Goal: Entertainment & Leisure: Consume media (video, audio)

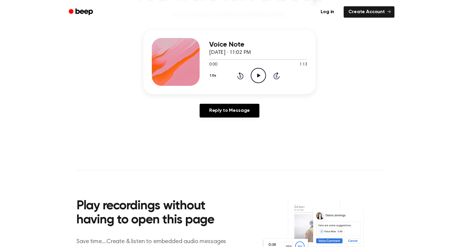
scroll to position [65, 0]
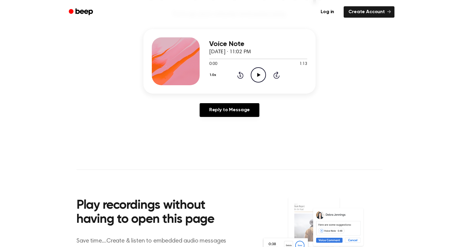
click at [254, 80] on icon "Play Audio" at bounding box center [258, 74] width 15 height 15
click at [254, 80] on icon "Pause Audio" at bounding box center [258, 74] width 15 height 15
click at [240, 77] on icon "Rewind 5 seconds" at bounding box center [240, 75] width 7 height 8
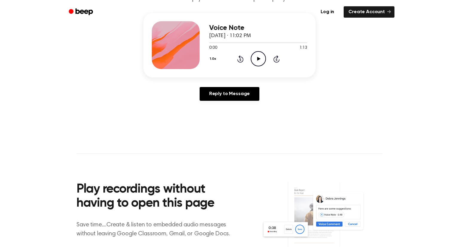
scroll to position [0, 0]
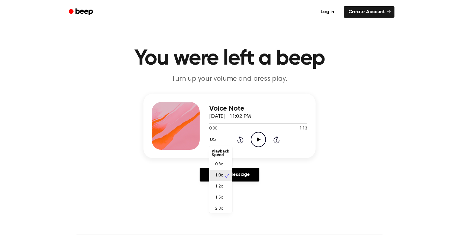
click at [211, 140] on button "1.0x" at bounding box center [213, 139] width 9 height 10
click at [212, 140] on button "1.0x" at bounding box center [213, 139] width 9 height 10
click at [224, 205] on div "2.0x" at bounding box center [220, 207] width 23 height 11
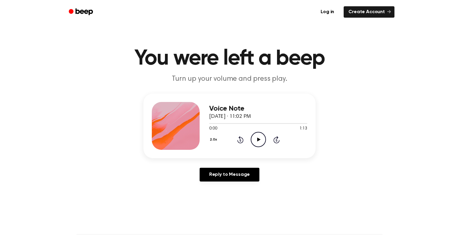
click at [256, 139] on icon "Play Audio" at bounding box center [258, 139] width 15 height 15
click at [212, 141] on button "2.0x" at bounding box center [214, 139] width 10 height 10
click at [222, 163] on span "0.8x" at bounding box center [218, 163] width 7 height 6
click at [212, 141] on button "0.8x" at bounding box center [214, 139] width 10 height 10
click at [222, 183] on div "1.2x" at bounding box center [220, 186] width 23 height 11
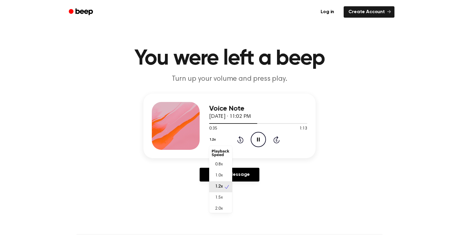
click at [214, 138] on button "1.2x" at bounding box center [213, 139] width 9 height 10
click at [219, 195] on span "1.5x" at bounding box center [218, 198] width 7 height 6
click at [209, 139] on button "1.5x" at bounding box center [213, 139] width 9 height 10
click at [220, 184] on span "1.2x" at bounding box center [218, 186] width 7 height 6
